Goal: Complete application form

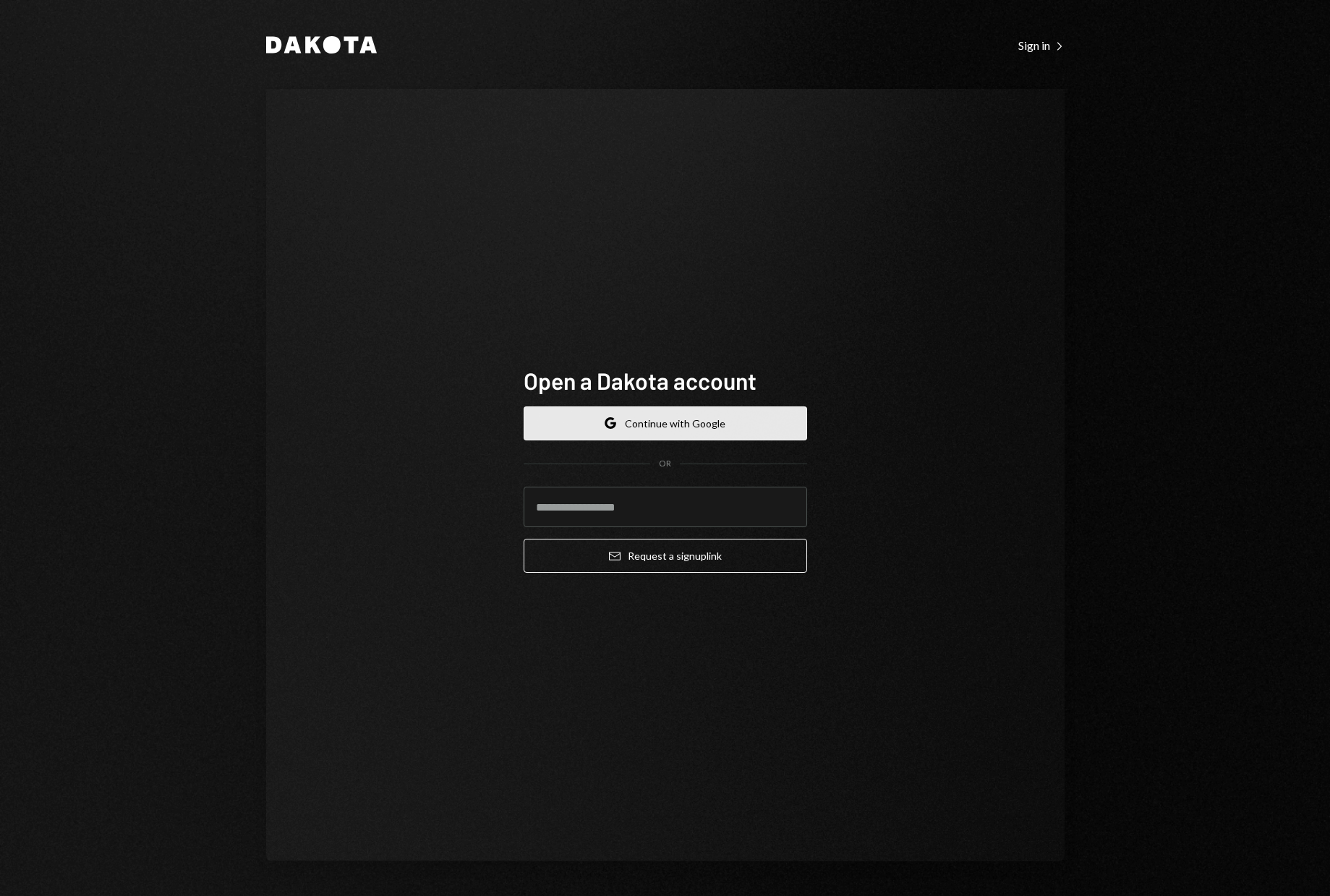
click at [695, 420] on button "Google Continue with Google" at bounding box center [665, 423] width 283 height 34
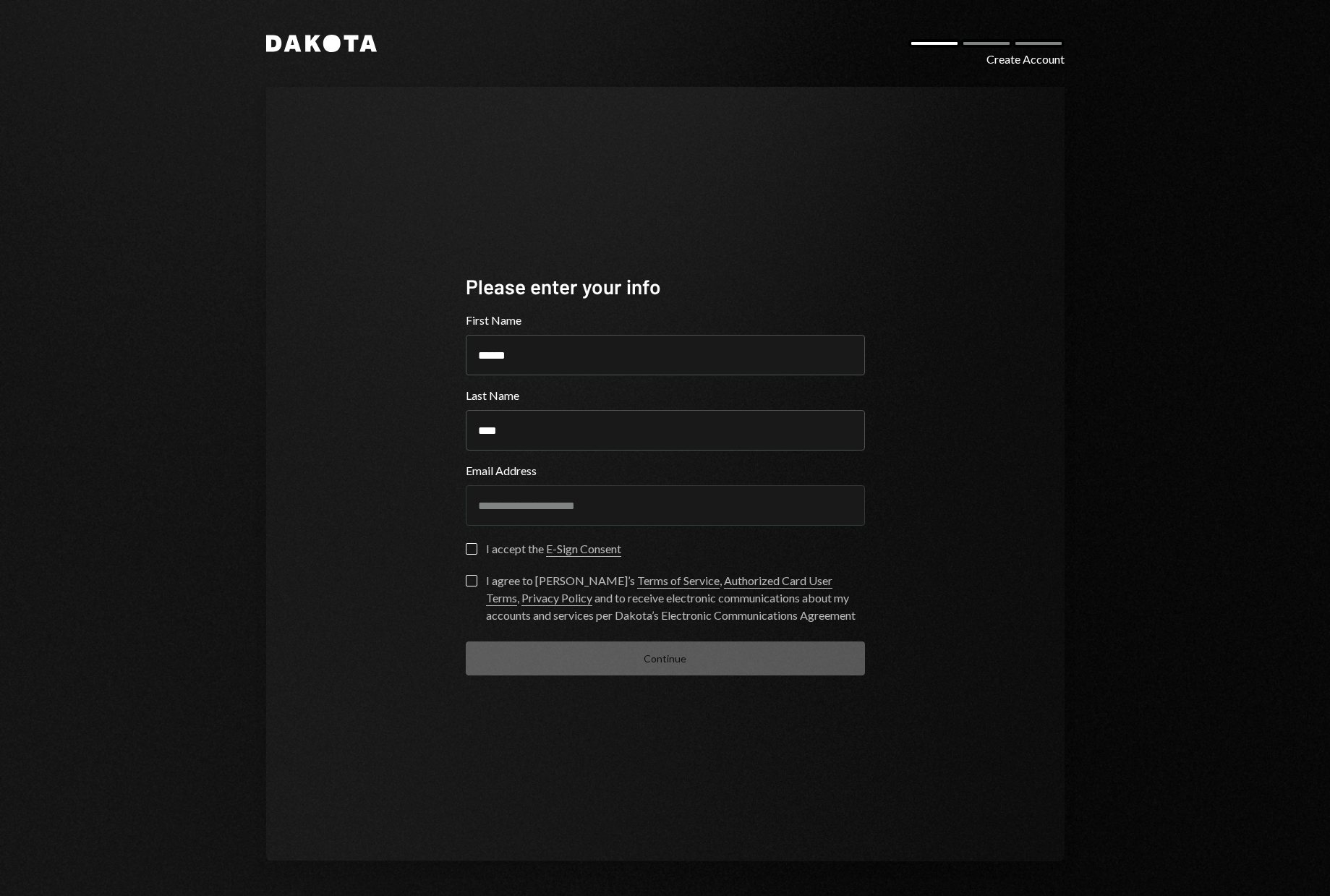
click at [475, 543] on form "**********" at bounding box center [666, 494] width 400 height 364
click at [475, 544] on button "I accept the E-Sign Consent" at bounding box center [471, 549] width 11 height 11
click at [472, 580] on button "I agree to [PERSON_NAME]’s Terms of Service , Authorized Card User Terms , Priv…" at bounding box center [471, 581] width 11 height 11
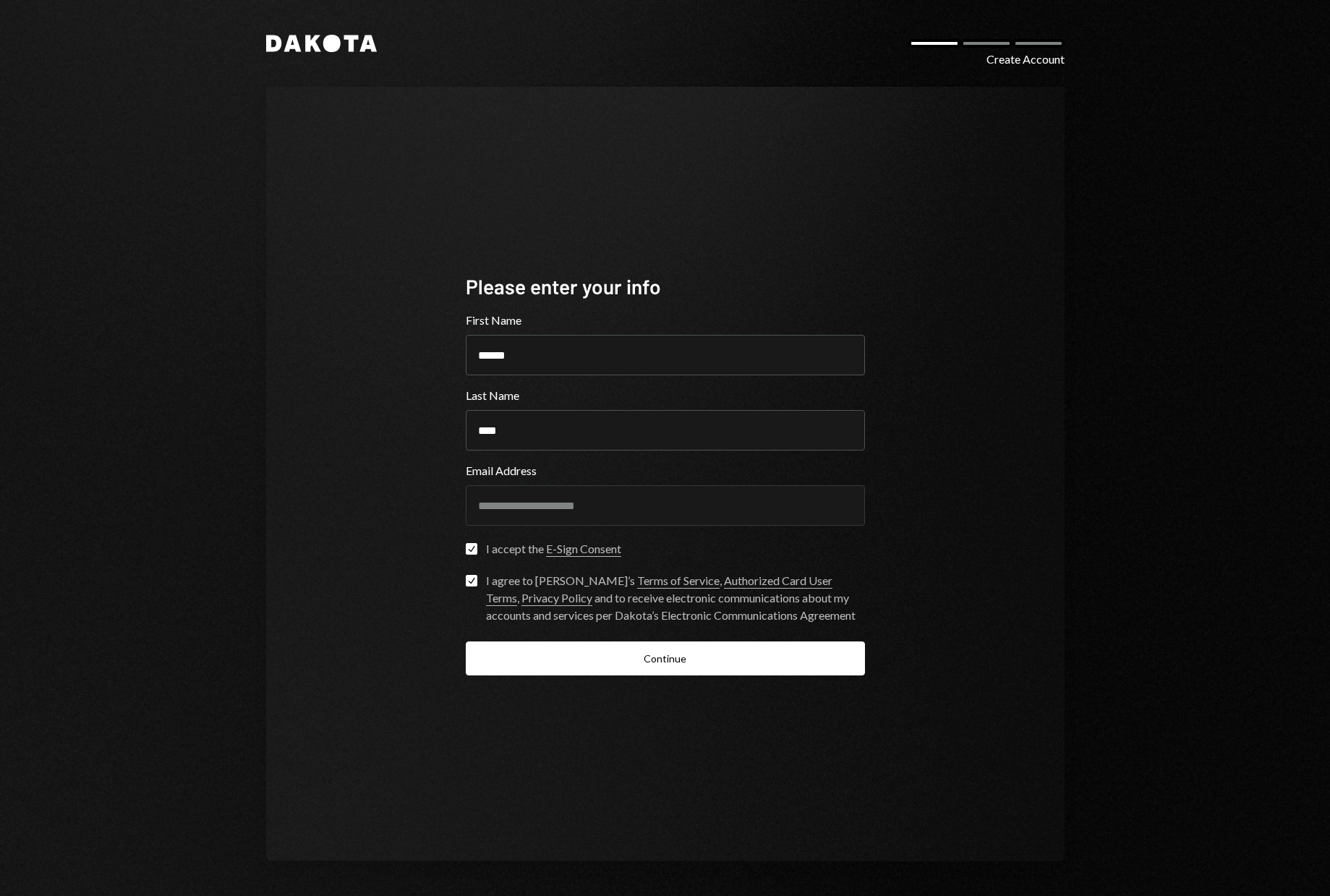
click at [611, 632] on form "**********" at bounding box center [666, 494] width 400 height 364
click at [612, 665] on button "Continue" at bounding box center [666, 658] width 400 height 34
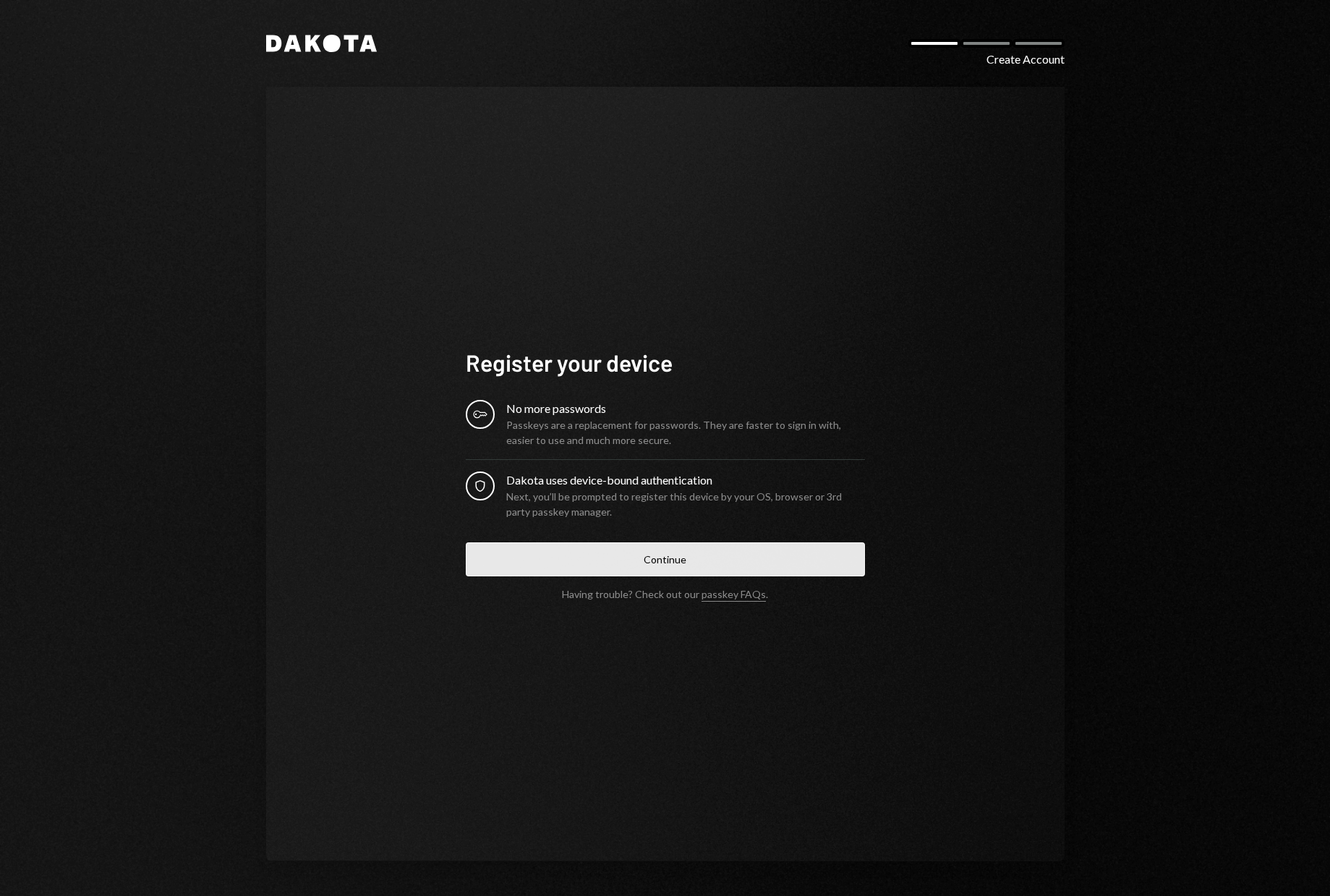
click at [679, 563] on button "Continue" at bounding box center [666, 559] width 400 height 34
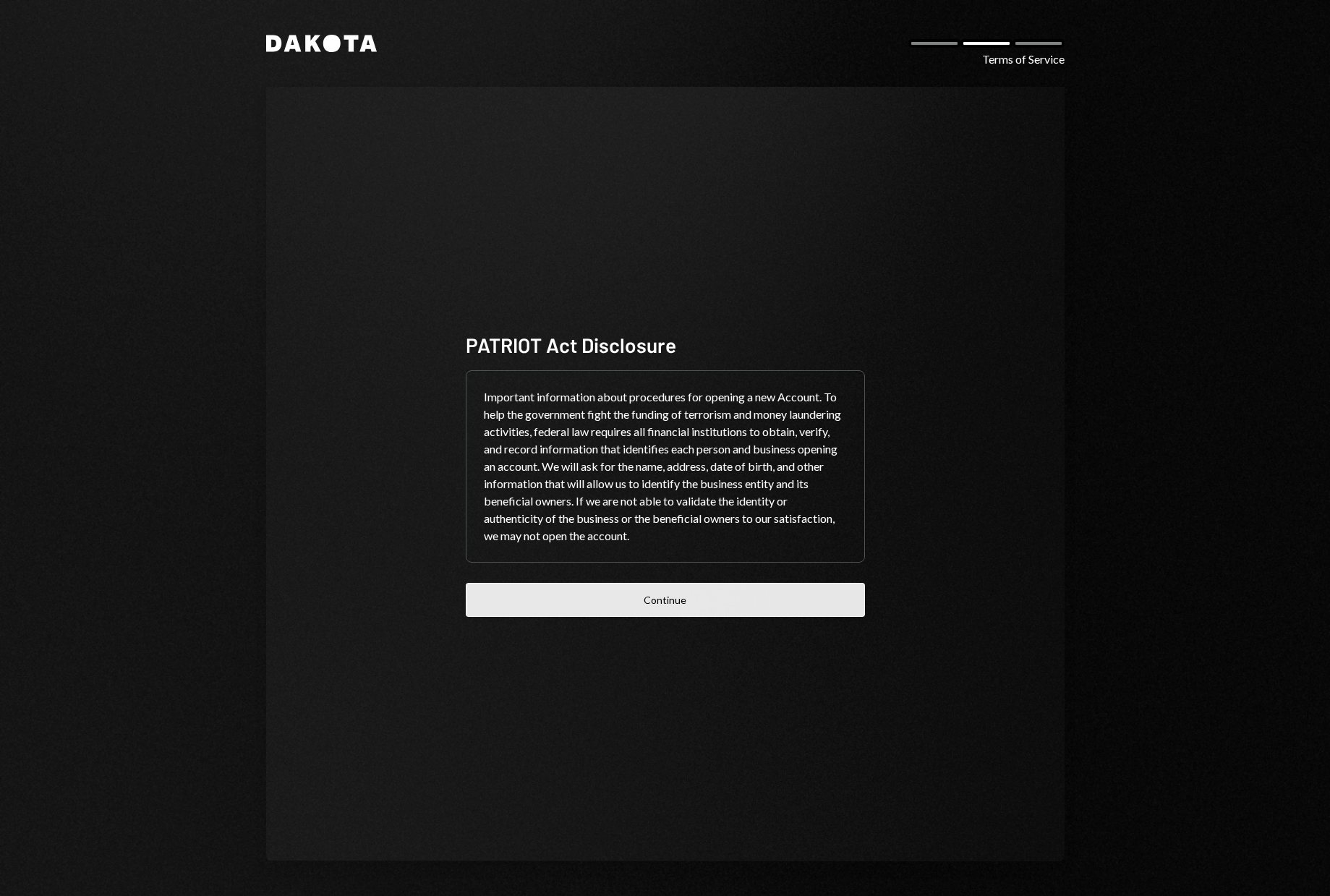
click at [666, 612] on button "Continue" at bounding box center [666, 600] width 400 height 34
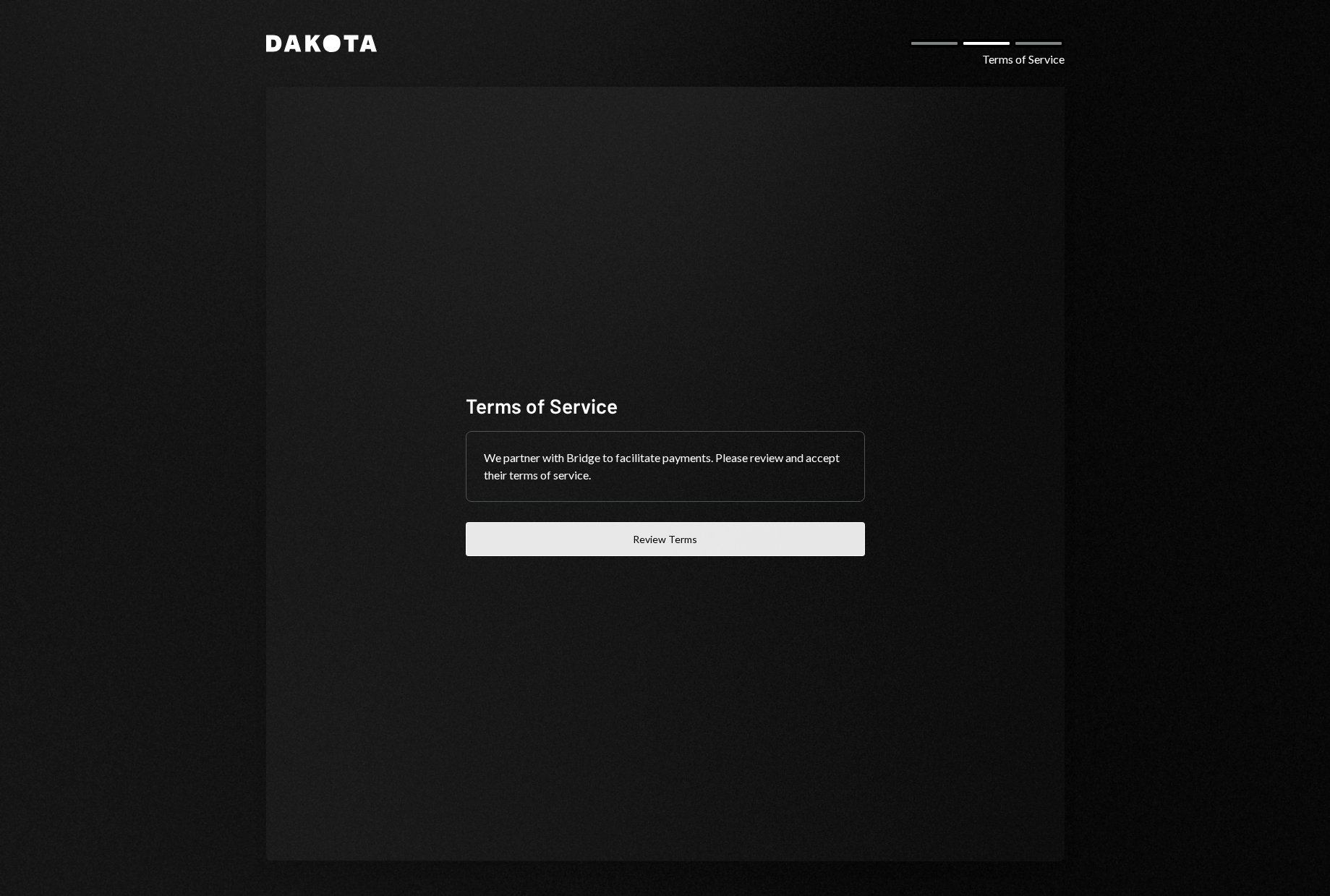
click at [668, 553] on button "Review Terms" at bounding box center [666, 538] width 400 height 34
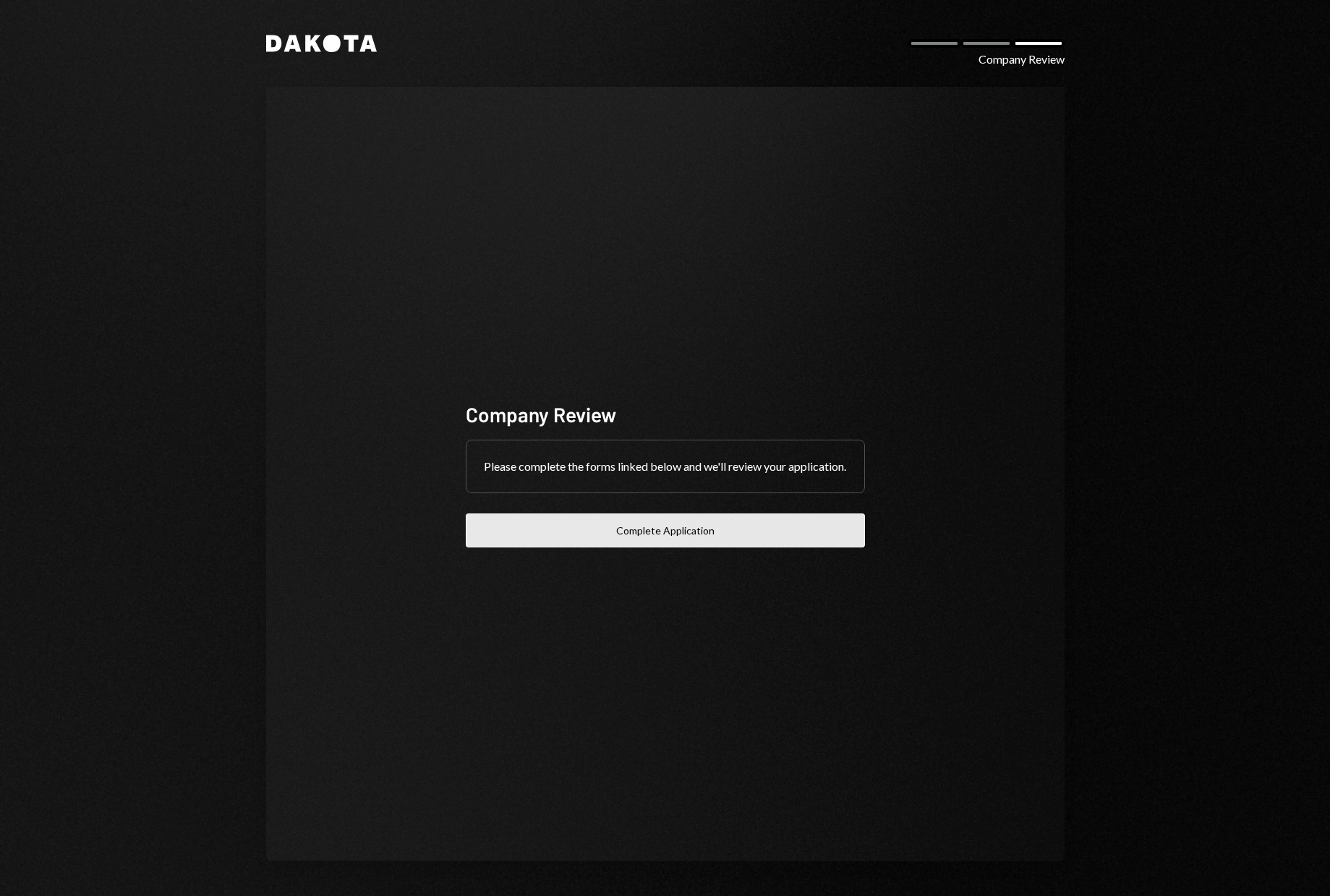
click at [656, 532] on button "Complete Application" at bounding box center [666, 530] width 400 height 34
click at [669, 544] on button "Complete Application" at bounding box center [666, 530] width 400 height 34
